Goal: Information Seeking & Learning: Learn about a topic

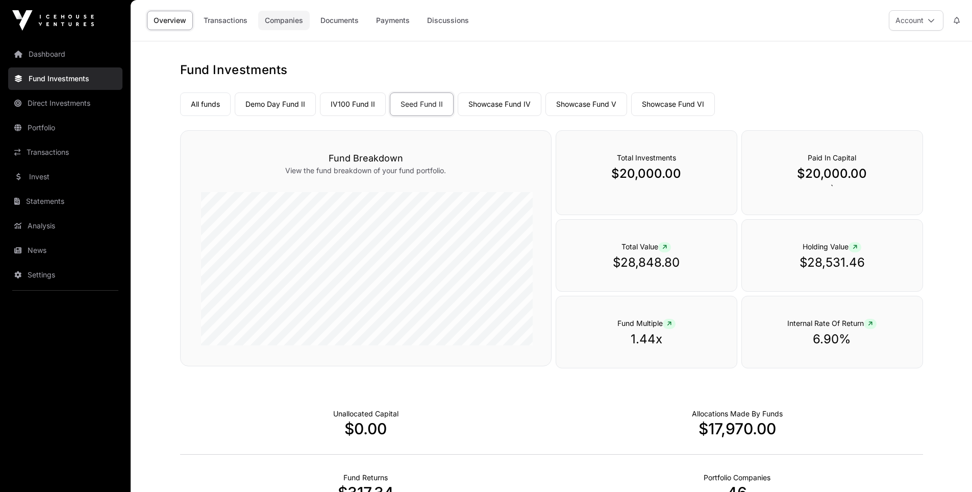
click at [268, 22] on link "Companies" at bounding box center [284, 20] width 52 height 19
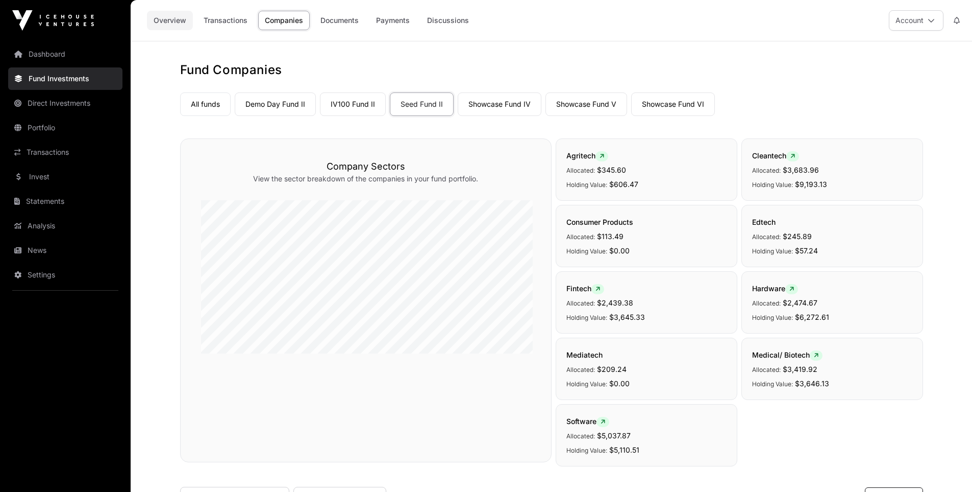
click at [159, 18] on link "Overview" at bounding box center [170, 20] width 46 height 19
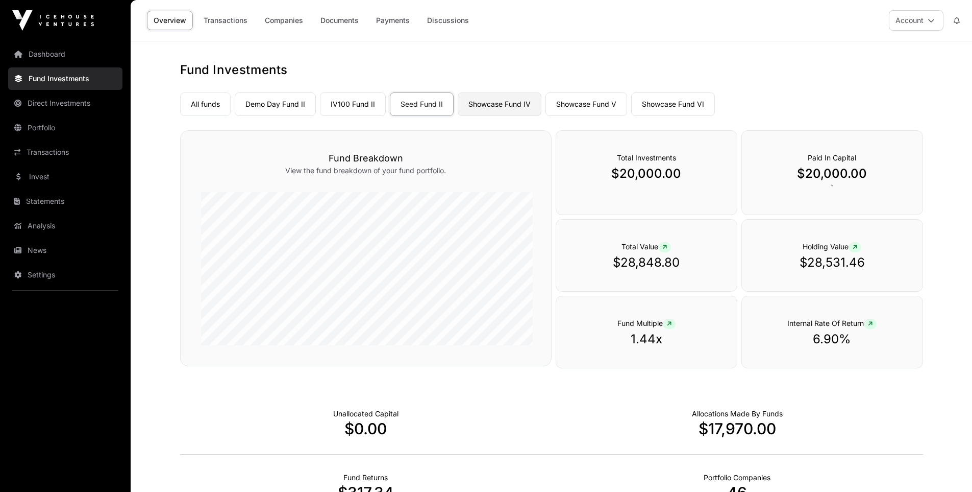
click at [476, 101] on link "Showcase Fund IV" at bounding box center [500, 103] width 84 height 23
click at [484, 96] on link "Showcase Fund IV" at bounding box center [500, 103] width 84 height 23
click at [221, 17] on link "Transactions" at bounding box center [225, 20] width 57 height 19
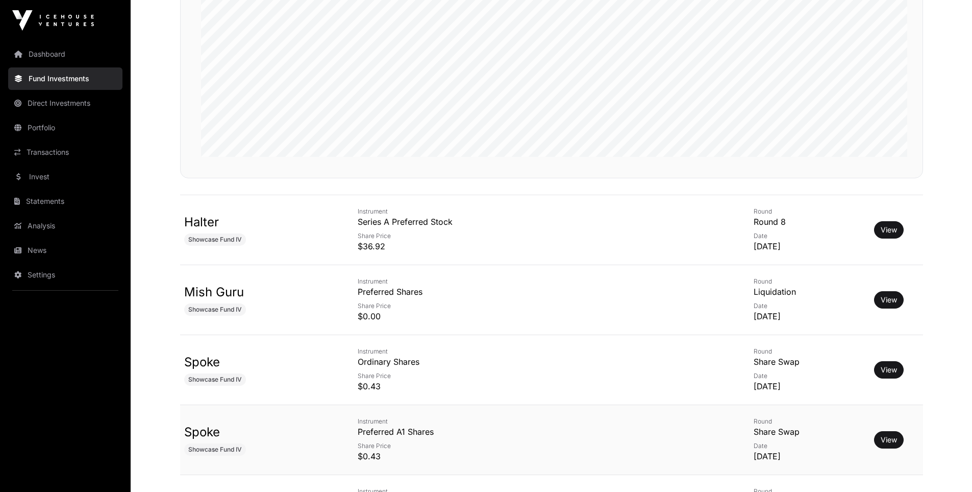
scroll to position [272, 0]
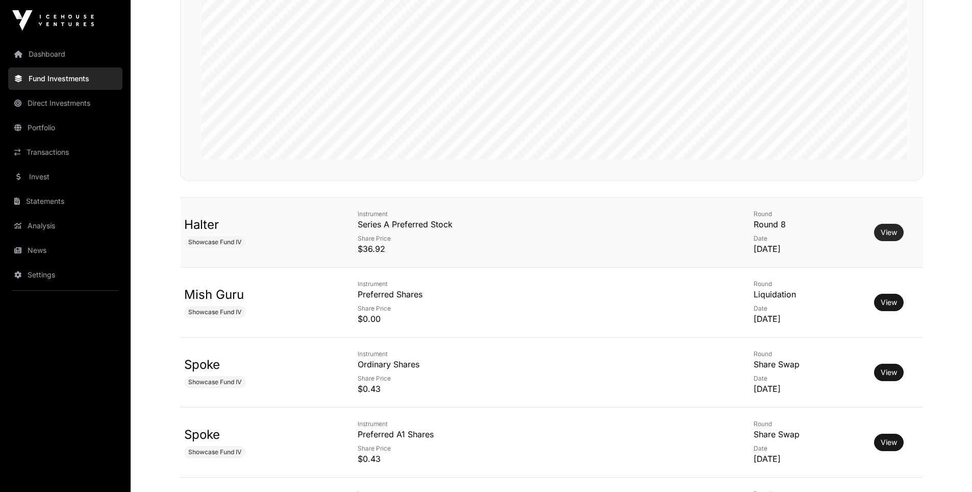
click at [888, 227] on link "View" at bounding box center [889, 232] width 16 height 10
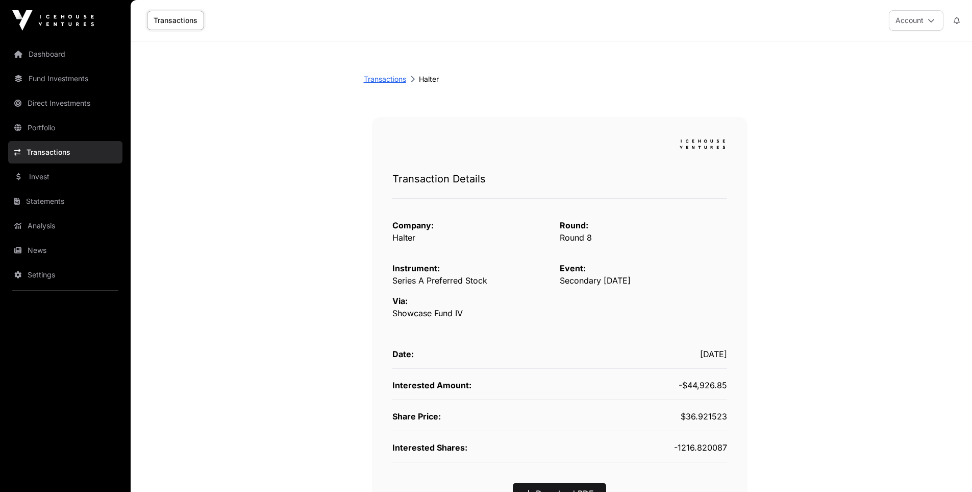
click at [399, 74] on link "Transactions" at bounding box center [385, 79] width 42 height 10
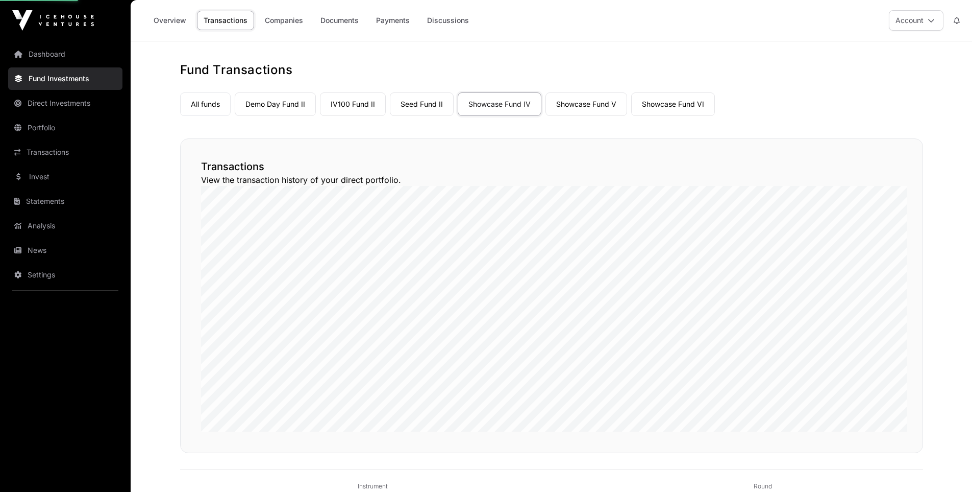
scroll to position [272, 0]
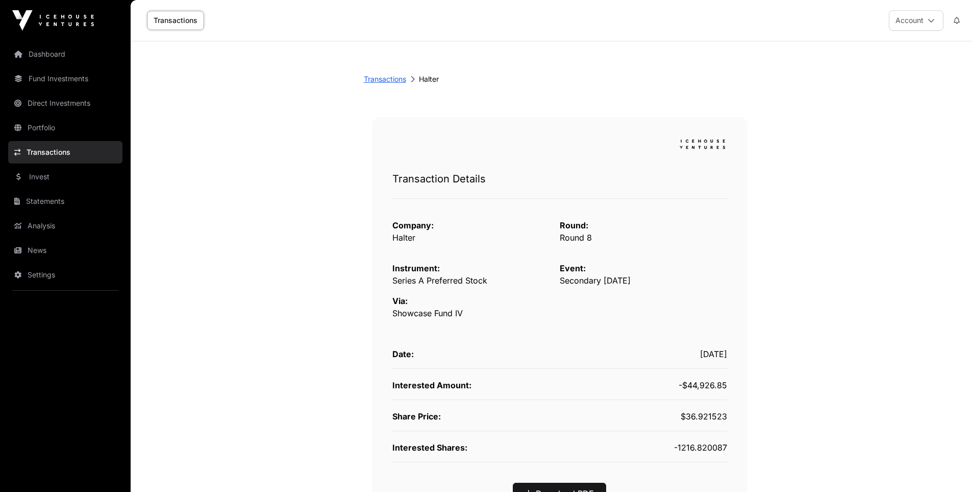
click at [395, 74] on link "Transactions" at bounding box center [385, 79] width 42 height 10
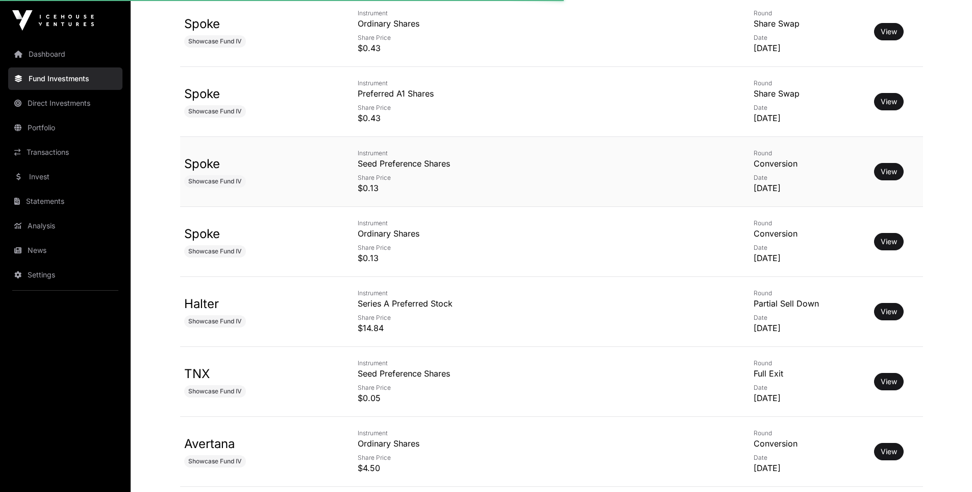
scroll to position [680, 0]
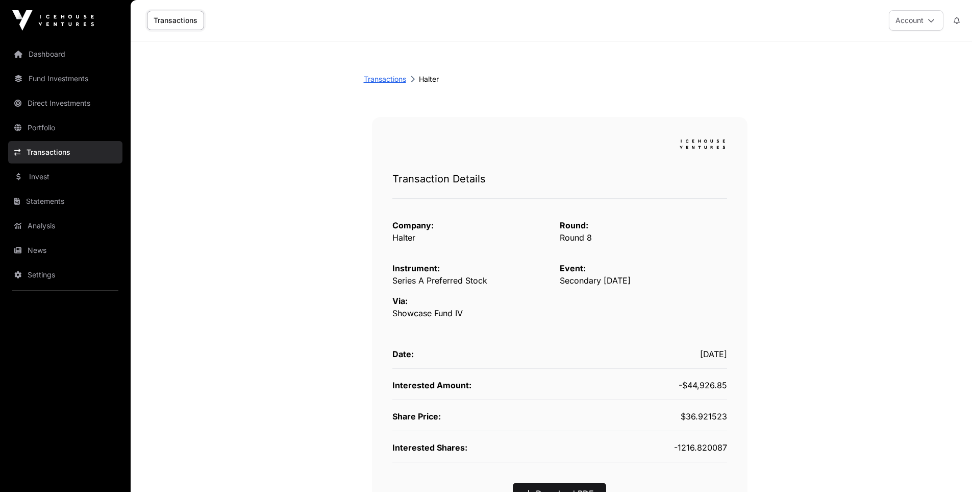
click at [389, 78] on link "Transactions" at bounding box center [385, 79] width 42 height 10
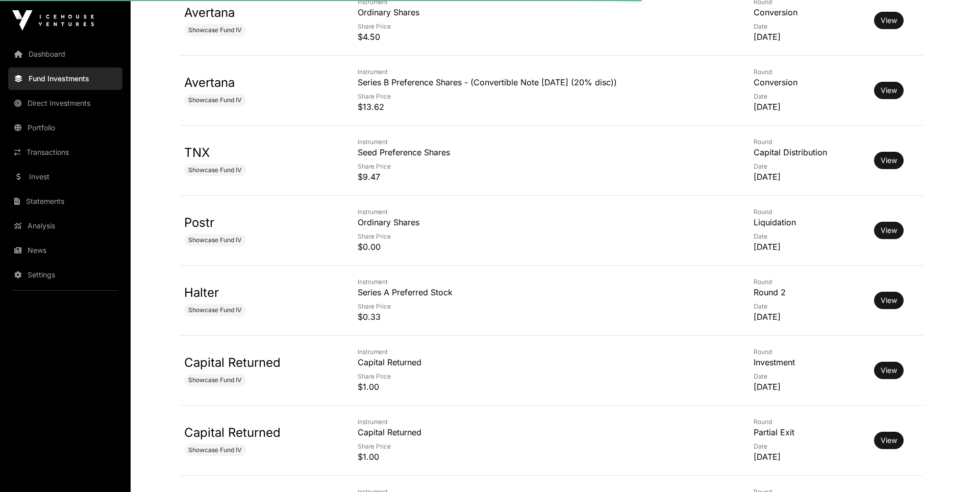
scroll to position [1059, 0]
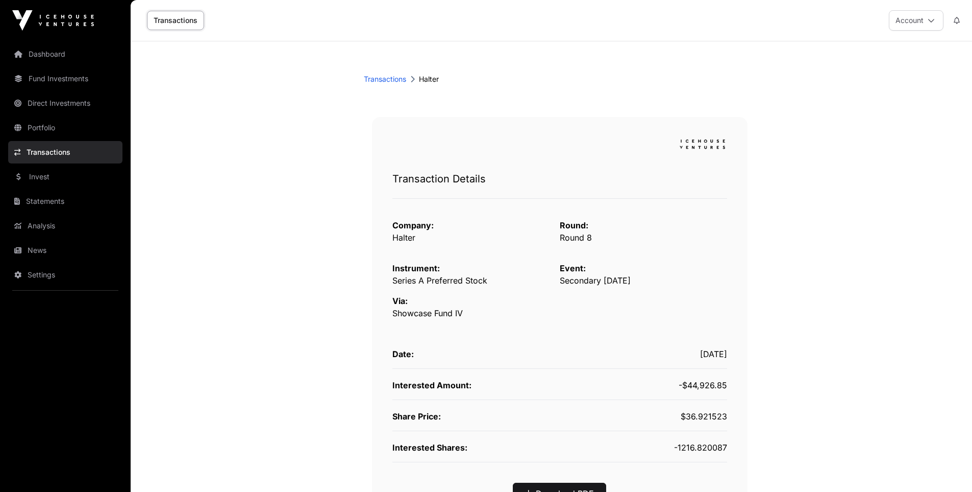
click at [159, 21] on link "Transactions" at bounding box center [175, 20] width 57 height 19
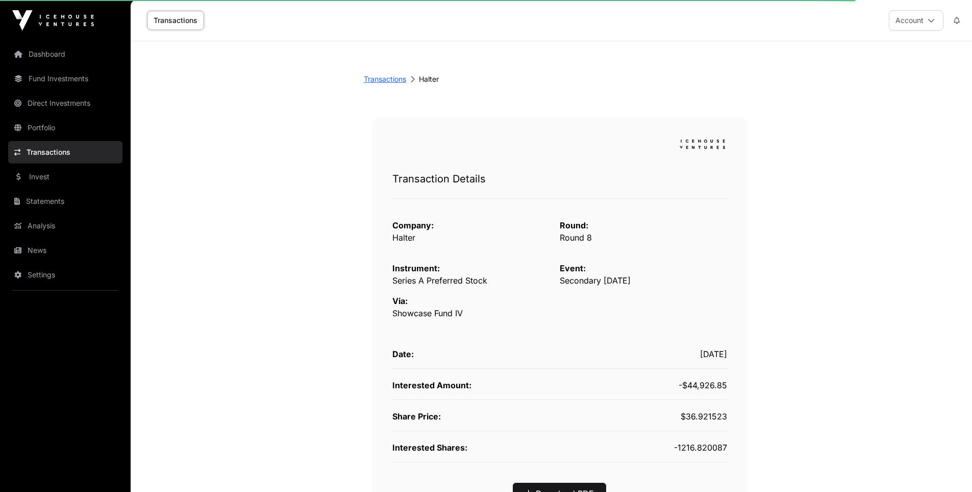
click at [389, 75] on link "Transactions" at bounding box center [385, 79] width 42 height 10
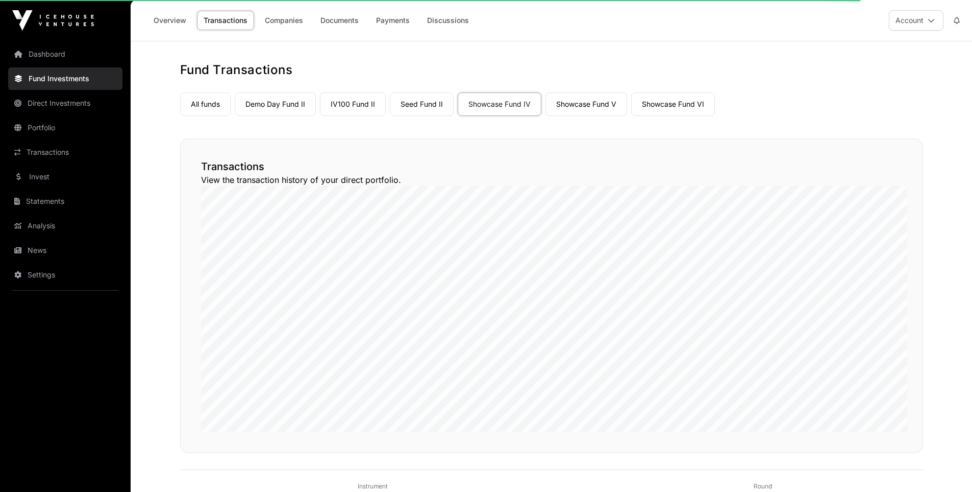
scroll to position [1009, 0]
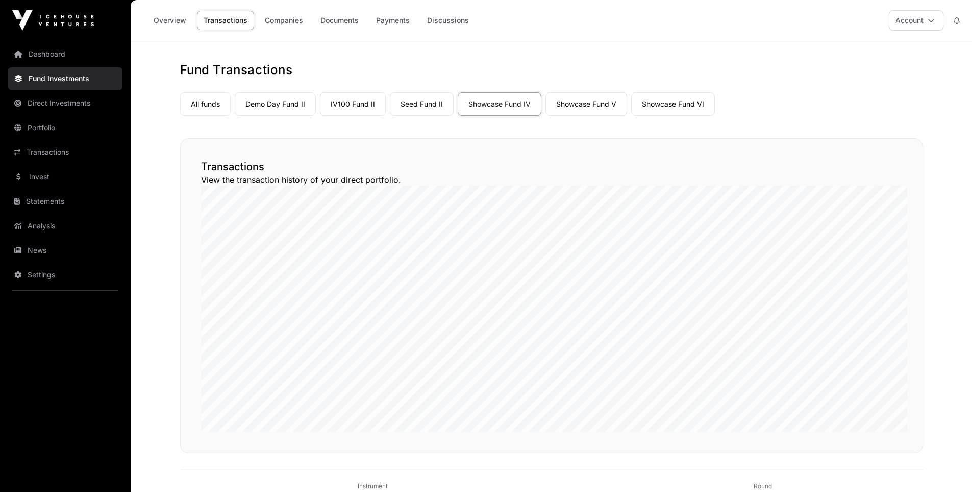
scroll to position [1009, 0]
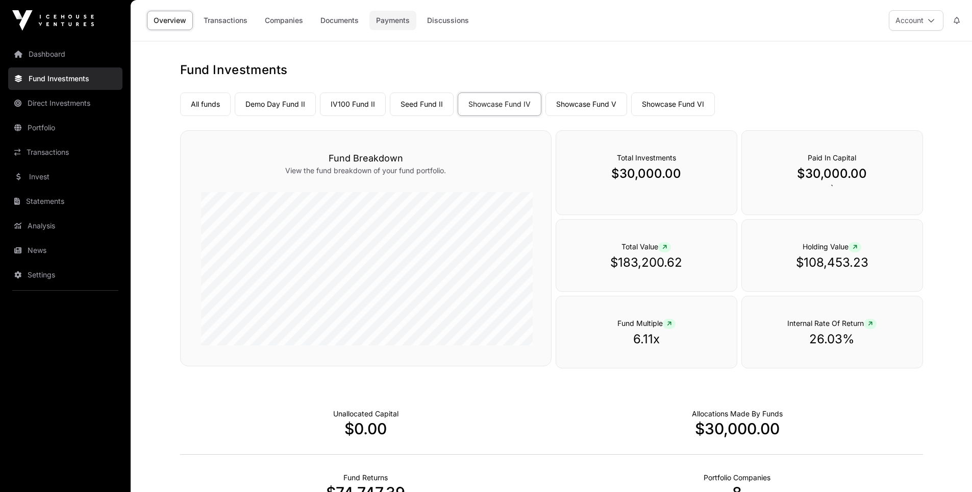
click at [370, 19] on link "Payments" at bounding box center [393, 20] width 47 height 19
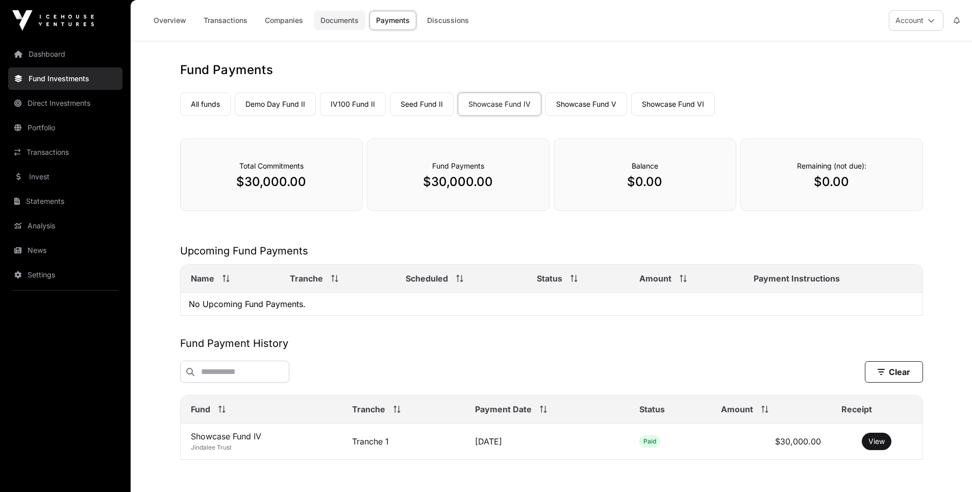
click at [315, 18] on link "Documents" at bounding box center [340, 20] width 52 height 19
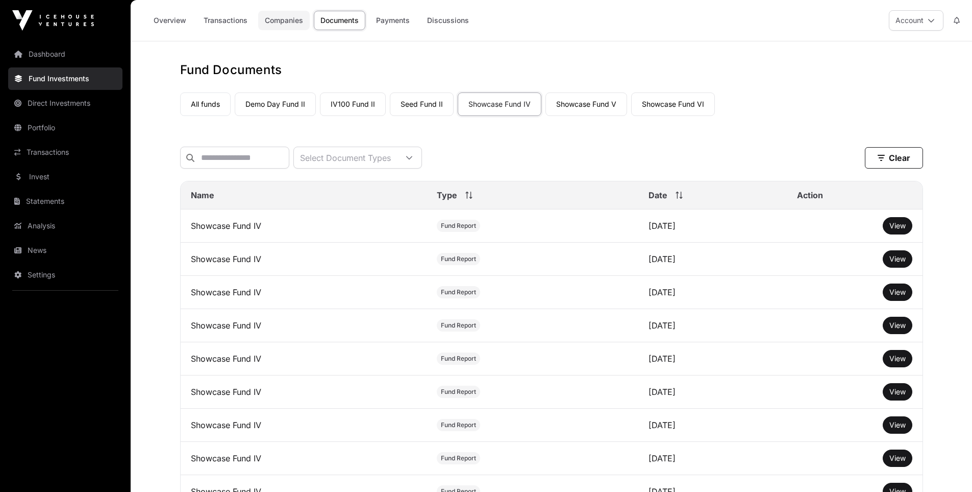
click at [262, 17] on link "Companies" at bounding box center [284, 20] width 52 height 19
click at [265, 21] on link "Companies" at bounding box center [284, 20] width 52 height 19
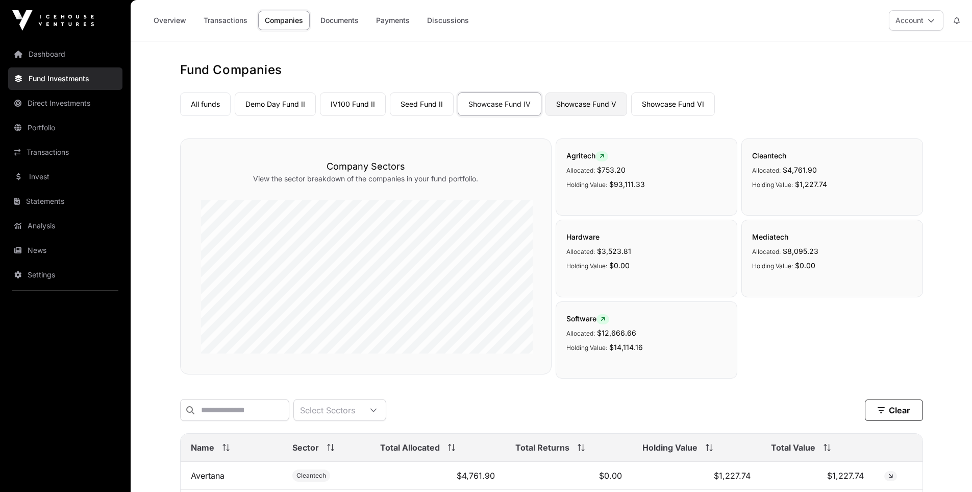
click at [556, 100] on link "Showcase Fund V" at bounding box center [587, 103] width 82 height 23
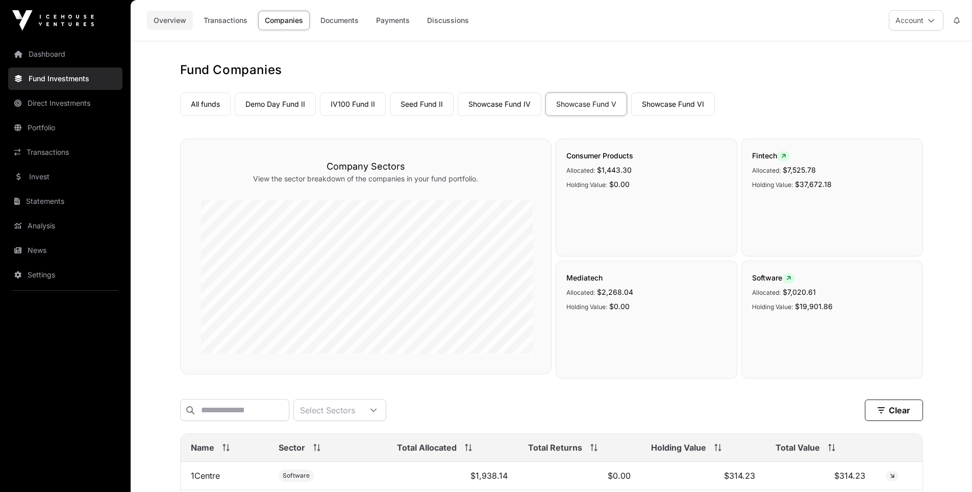
click at [160, 19] on link "Overview" at bounding box center [170, 20] width 46 height 19
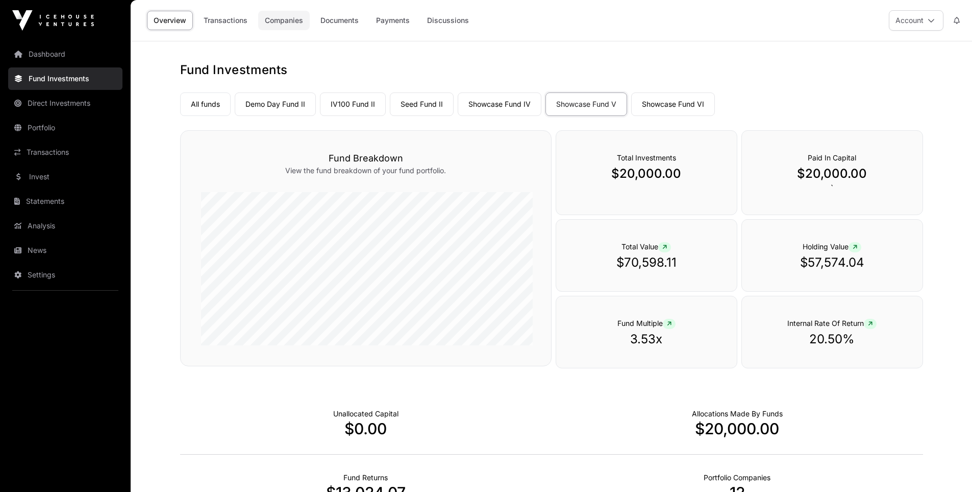
click at [258, 16] on link "Companies" at bounding box center [284, 20] width 52 height 19
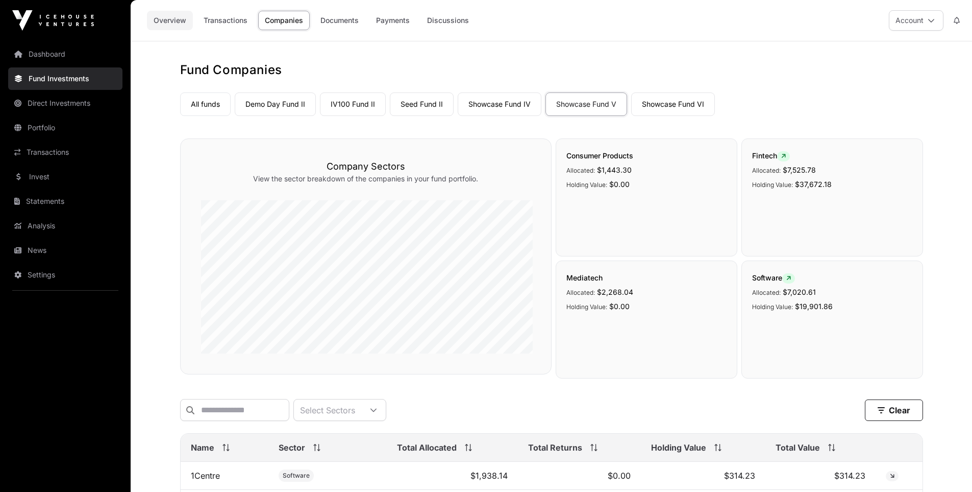
click at [155, 17] on link "Overview" at bounding box center [170, 20] width 46 height 19
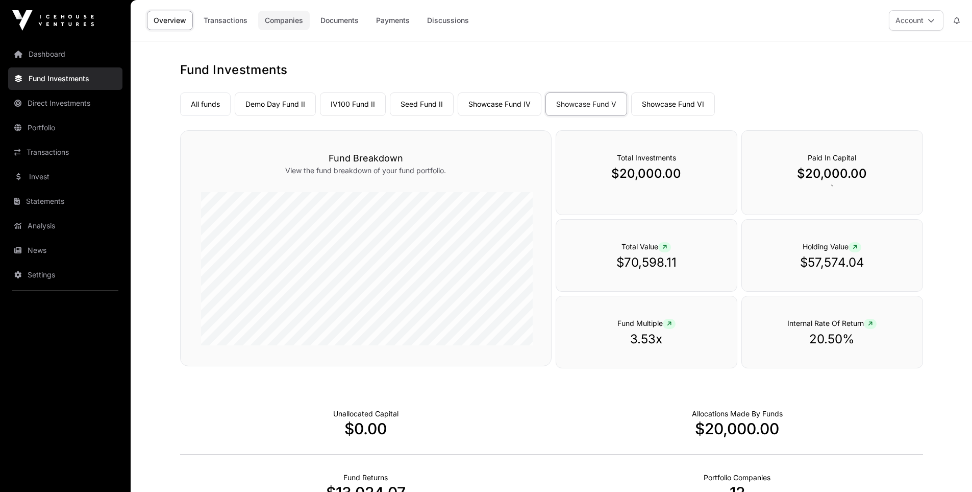
click at [258, 17] on link "Companies" at bounding box center [284, 20] width 52 height 19
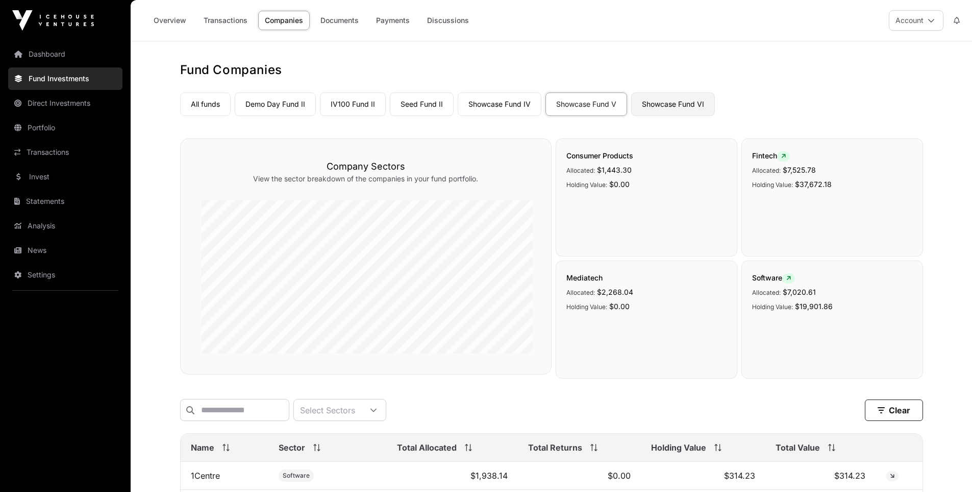
click at [640, 96] on link "Showcase Fund VI" at bounding box center [673, 103] width 84 height 23
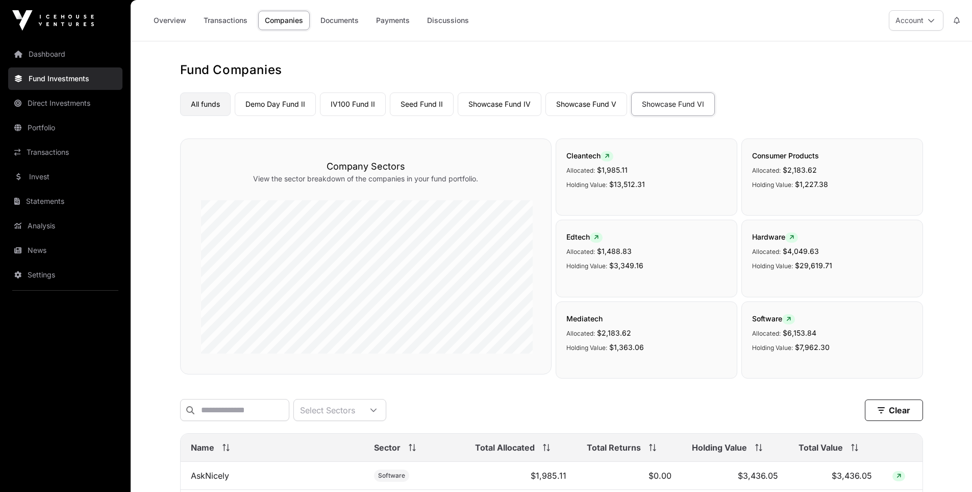
click at [212, 99] on link "All funds" at bounding box center [205, 103] width 51 height 23
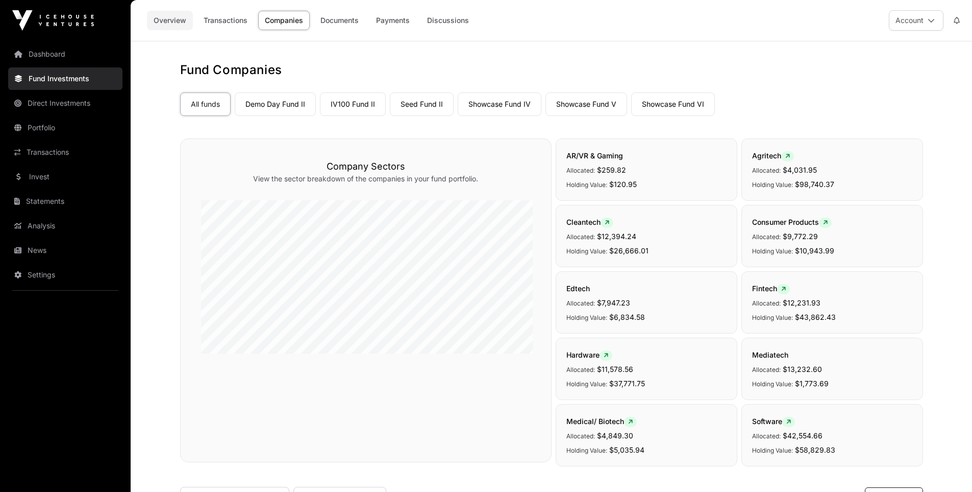
click at [152, 17] on link "Overview" at bounding box center [170, 20] width 46 height 19
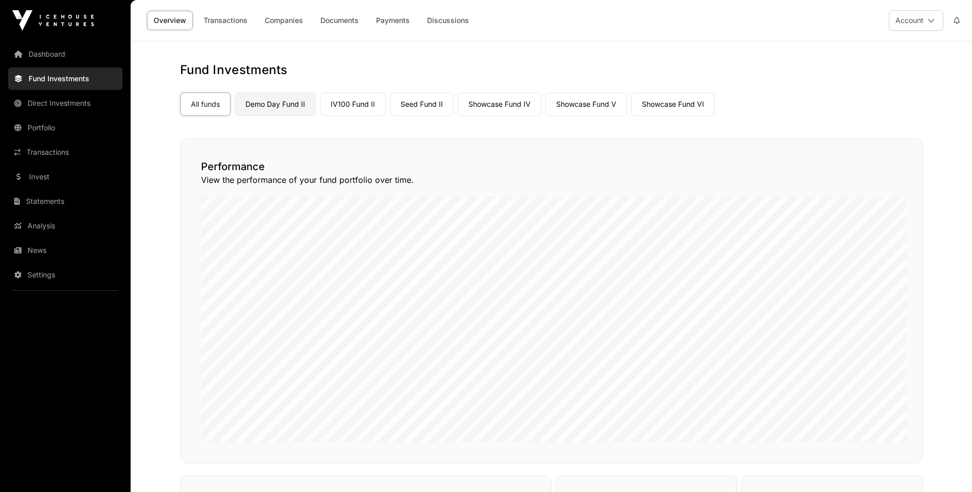
click at [251, 99] on link "Demo Day Fund II" at bounding box center [275, 103] width 81 height 23
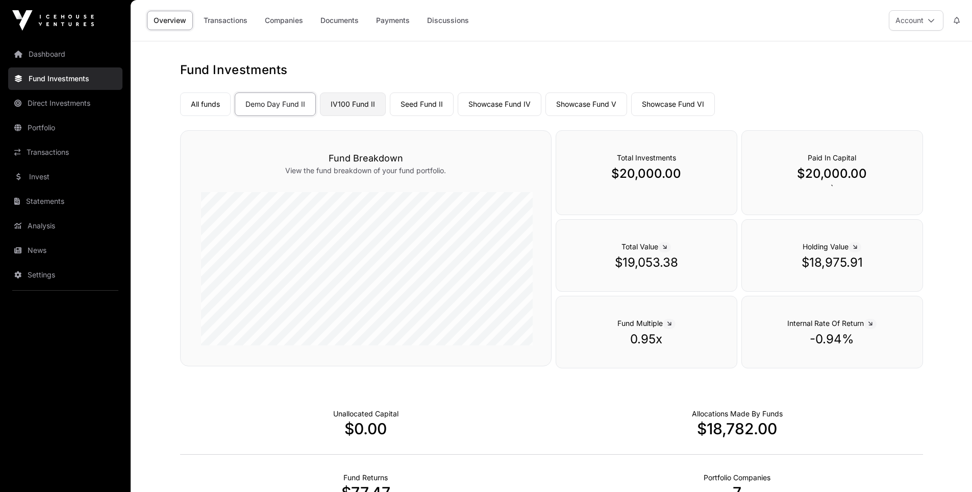
click at [330, 103] on link "IV100 Fund II" at bounding box center [353, 103] width 66 height 23
click at [38, 96] on link "Direct Investments" at bounding box center [65, 103] width 114 height 22
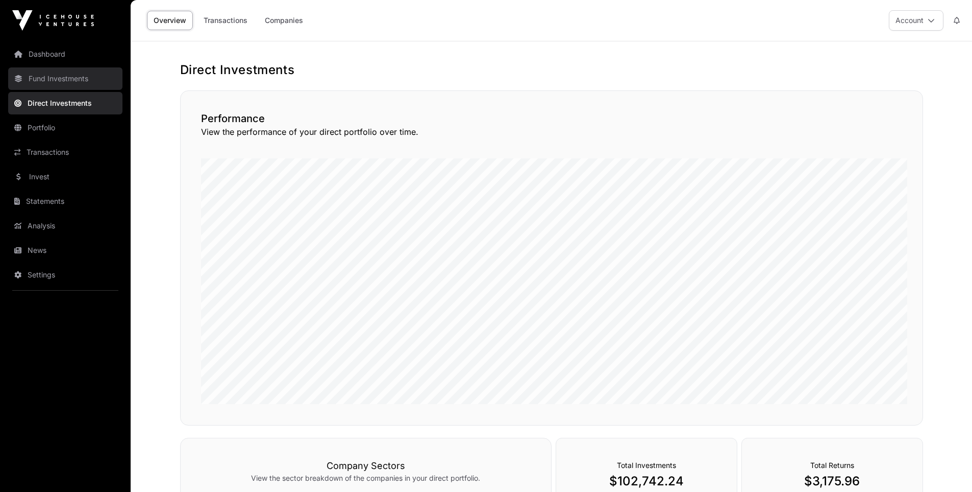
click at [51, 68] on link "Fund Investments" at bounding box center [65, 78] width 114 height 22
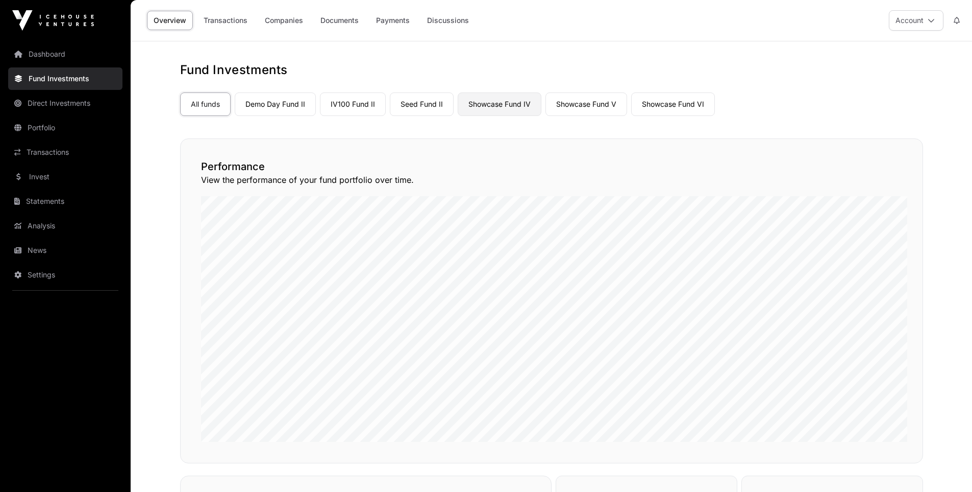
click at [470, 99] on link "Showcase Fund IV" at bounding box center [500, 103] width 84 height 23
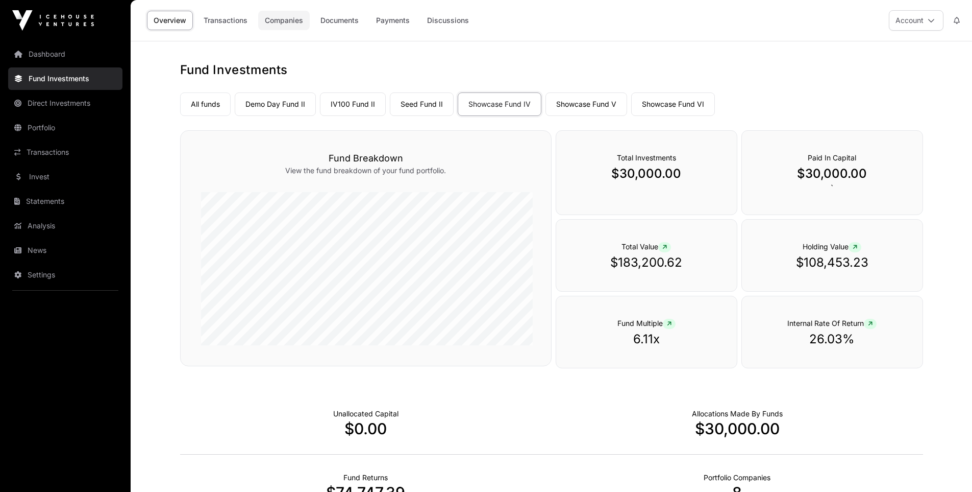
click at [277, 15] on link "Companies" at bounding box center [284, 20] width 52 height 19
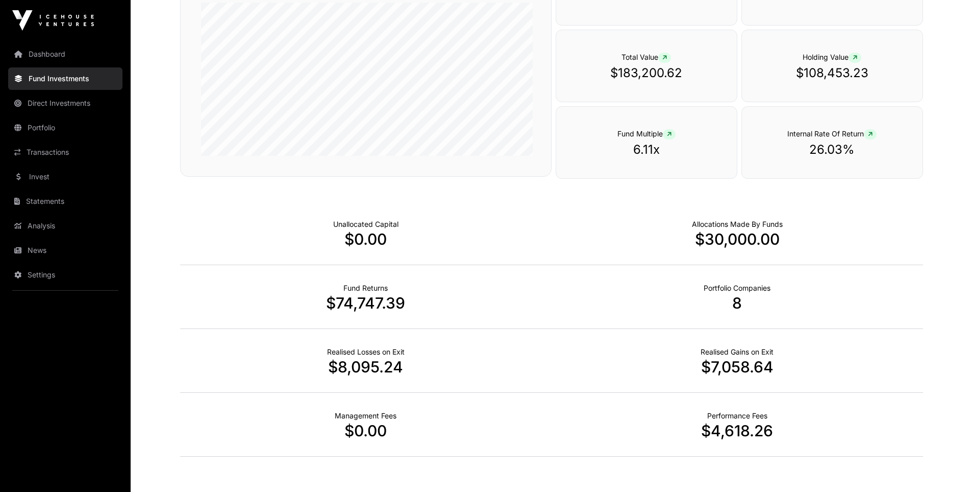
scroll to position [204, 0]
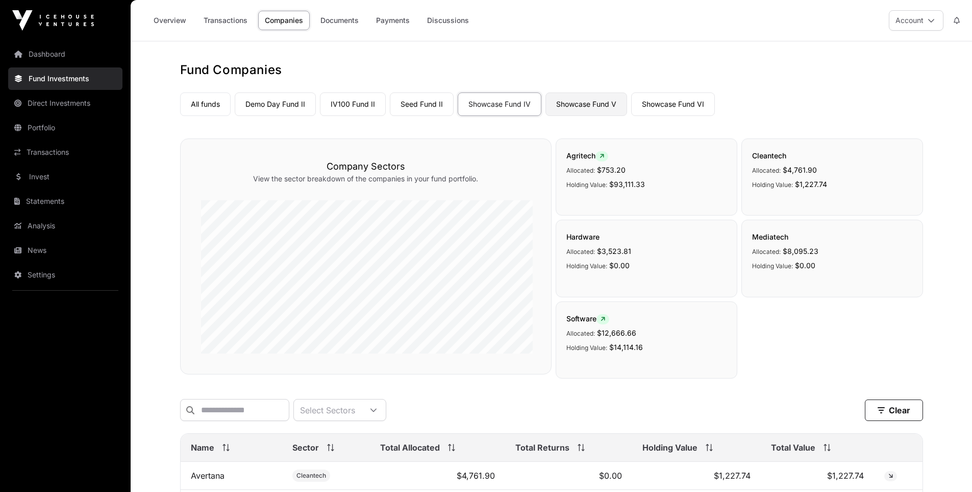
click at [554, 94] on link "Showcase Fund V" at bounding box center [587, 103] width 82 height 23
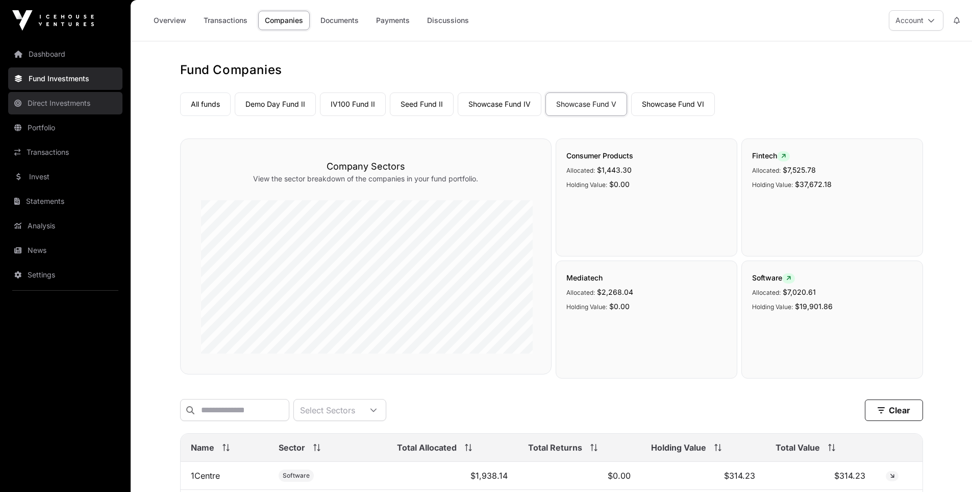
click at [38, 97] on link "Direct Investments" at bounding box center [65, 103] width 114 height 22
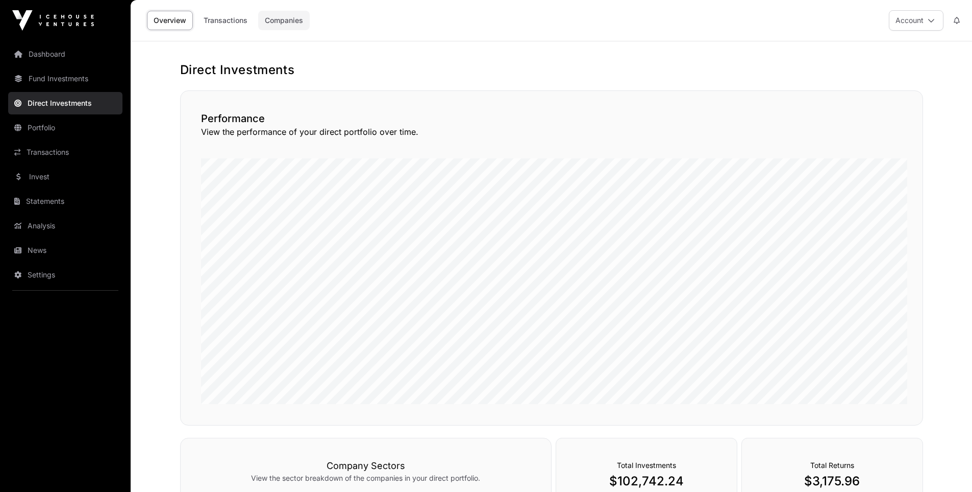
click at [277, 22] on link "Companies" at bounding box center [284, 20] width 52 height 19
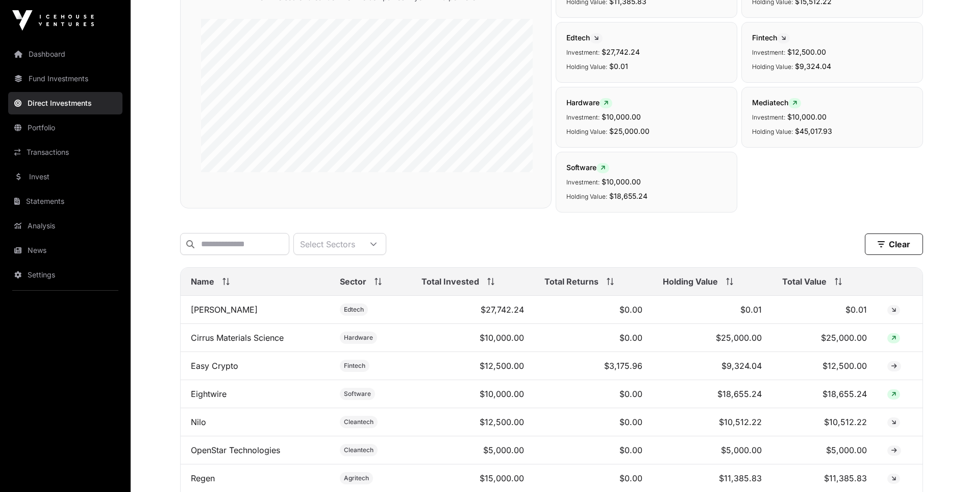
scroll to position [211, 0]
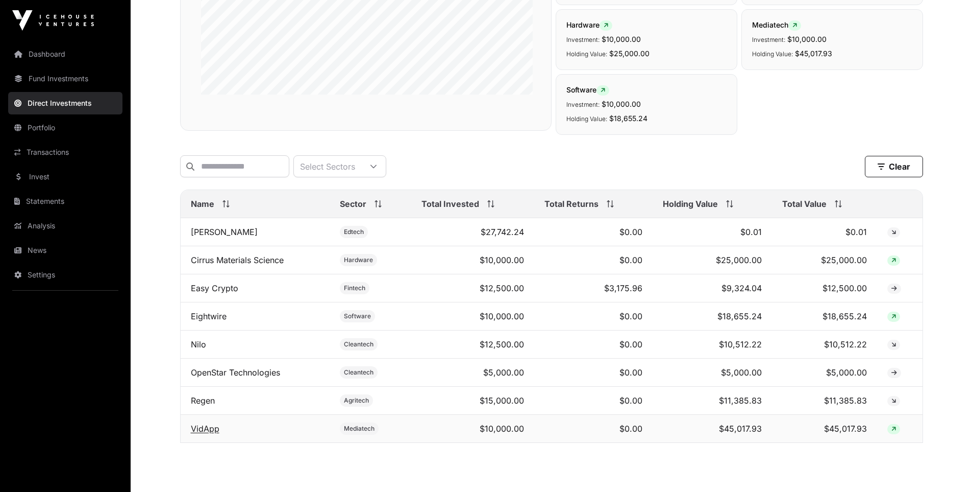
click at [207, 423] on link "VidApp" at bounding box center [205, 428] width 29 height 10
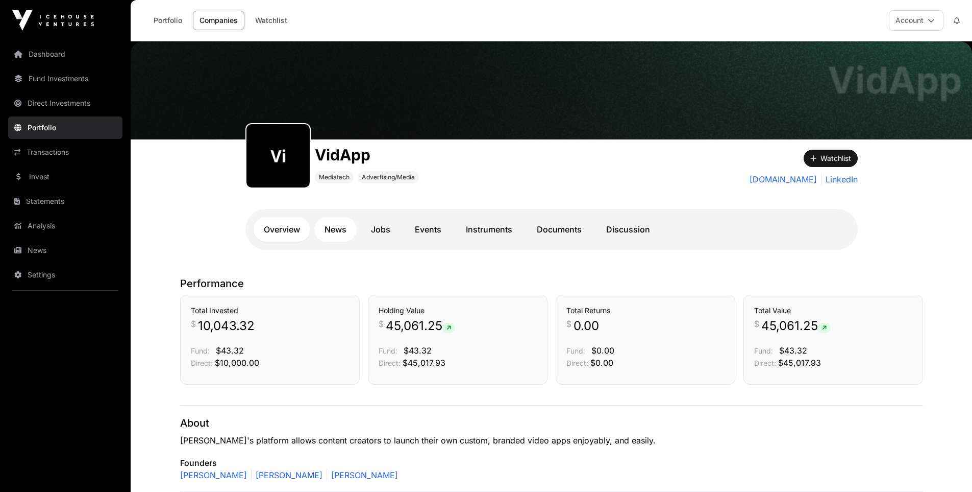
click at [353, 217] on link "News" at bounding box center [335, 229] width 42 height 25
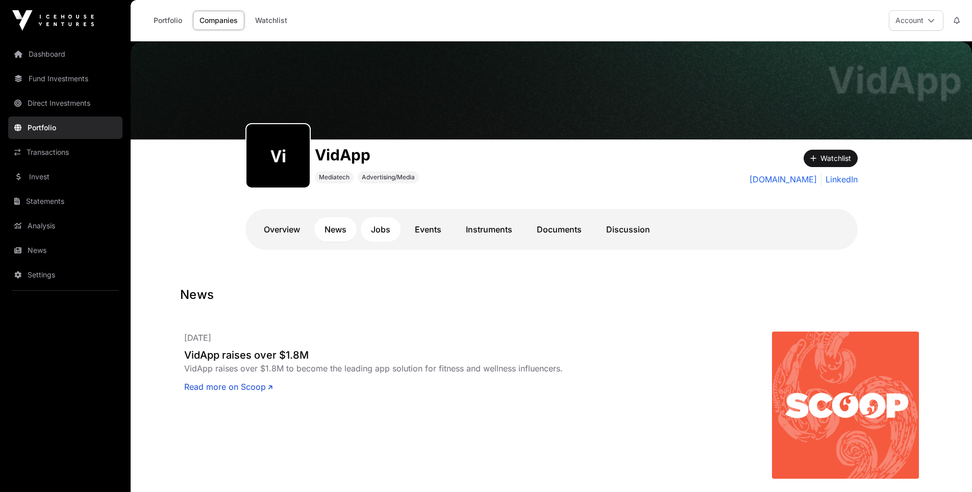
click at [394, 217] on link "Jobs" at bounding box center [381, 229] width 40 height 25
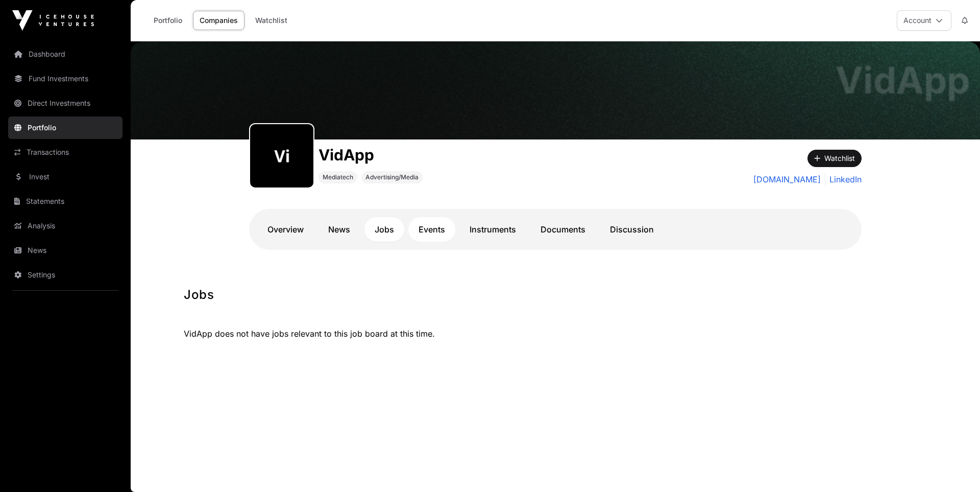
click at [434, 217] on link "Events" at bounding box center [431, 229] width 47 height 25
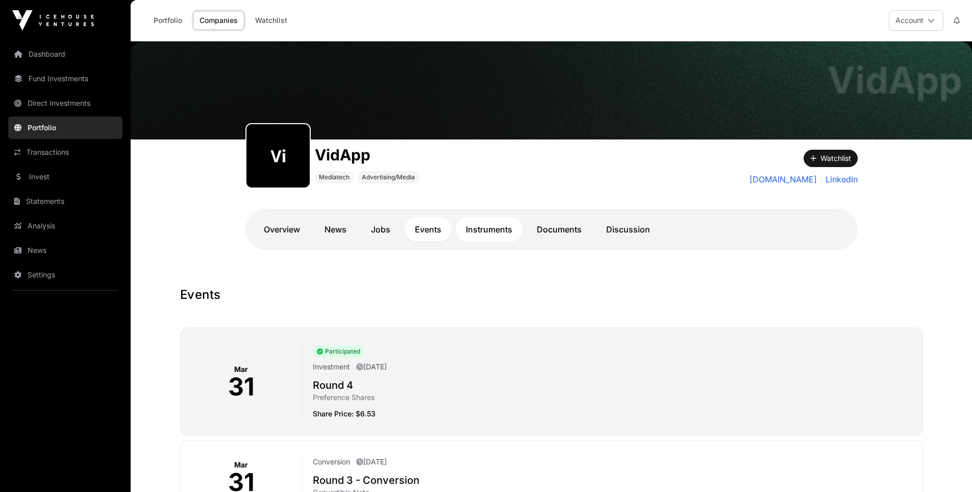
click at [498, 217] on link "Instruments" at bounding box center [489, 229] width 67 height 25
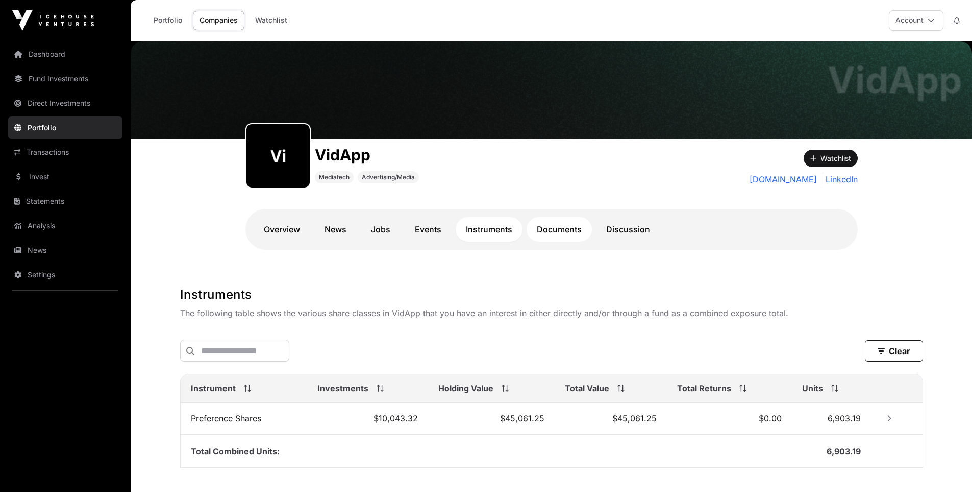
click at [552, 217] on link "Documents" at bounding box center [559, 229] width 65 height 25
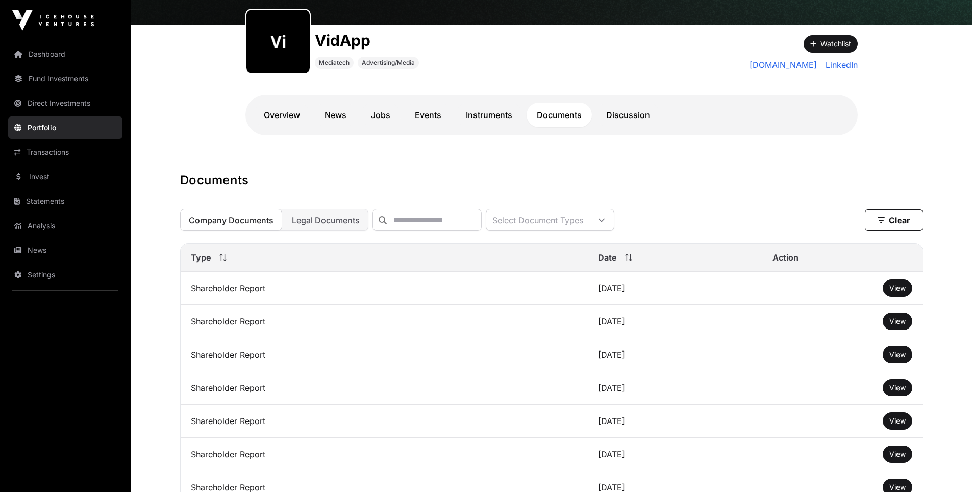
scroll to position [136, 0]
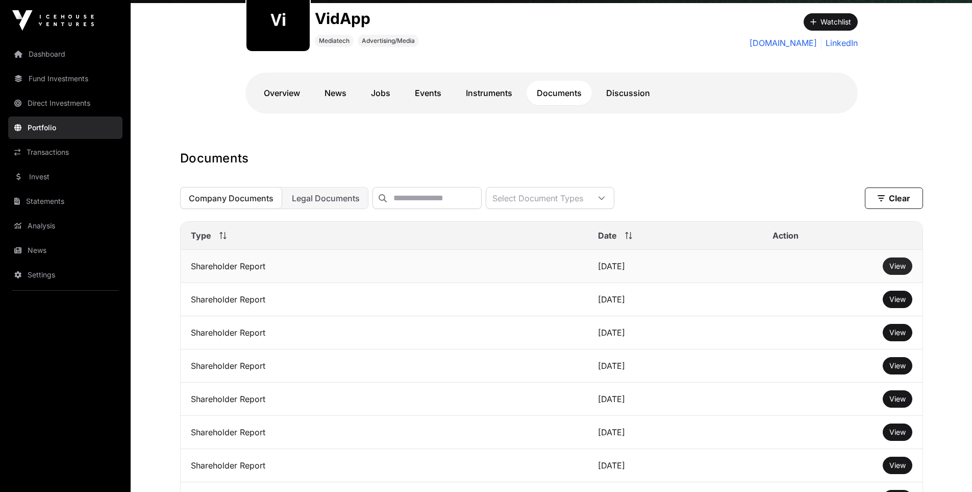
click at [900, 261] on span "View" at bounding box center [898, 265] width 16 height 9
click at [608, 81] on link "Discussion" at bounding box center [628, 93] width 64 height 25
